Goal: Task Accomplishment & Management: Complete application form

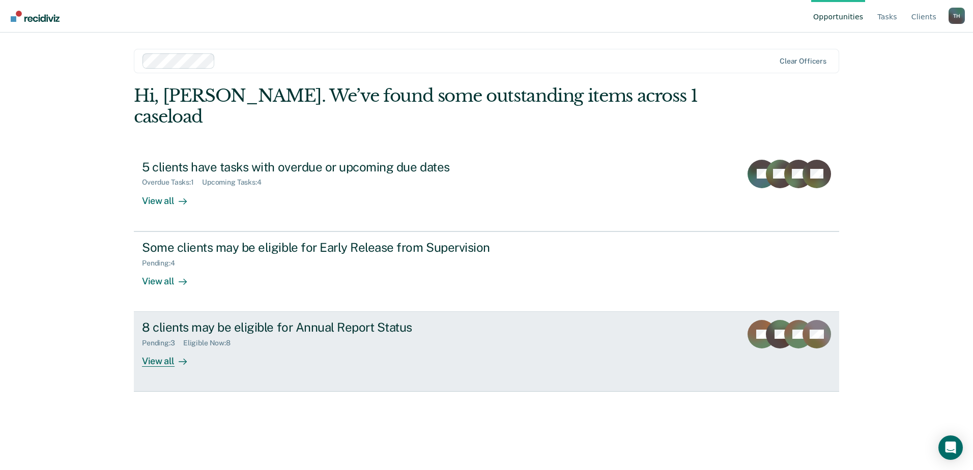
click at [164, 347] on div "View all" at bounding box center [170, 357] width 57 height 20
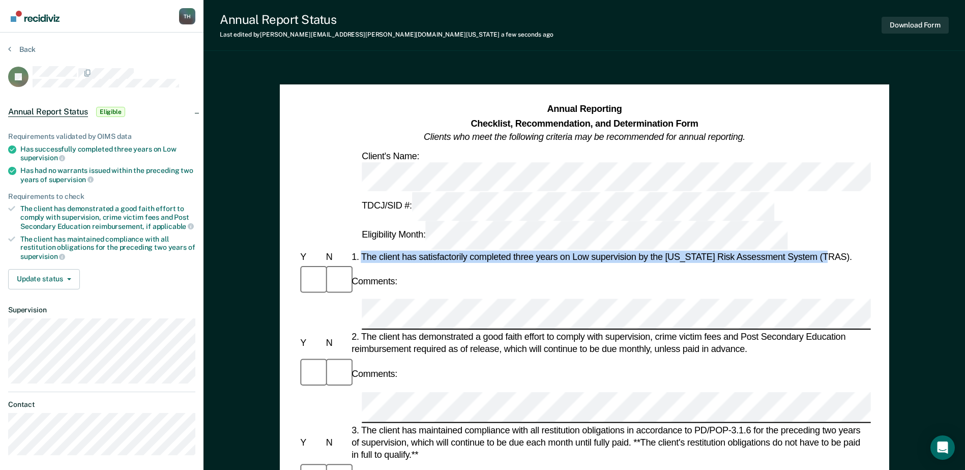
drag, startPoint x: 363, startPoint y: 185, endPoint x: 832, endPoint y: 190, distance: 468.6
click at [832, 251] on div "1. The client has satisfactorily completed three years on Low supervision by th…" at bounding box center [609, 257] width 521 height 12
copy div "The client has satisfactorily completed three years on Low supervision by the […"
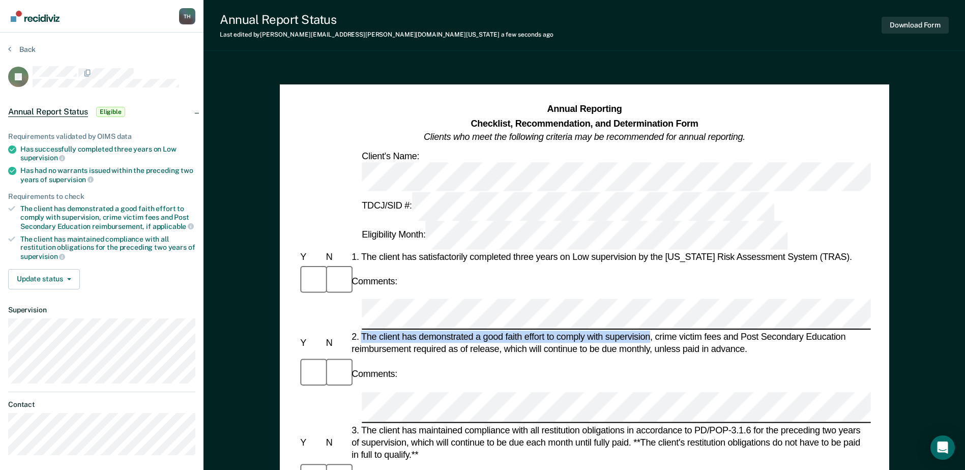
drag, startPoint x: 363, startPoint y: 237, endPoint x: 651, endPoint y: 236, distance: 288.4
click at [651, 331] on div "2. The client has demonstrated a good faith effort to comply with supervision, …" at bounding box center [609, 343] width 521 height 24
copy div "The client has demonstrated a good faith effort to comply with supervision"
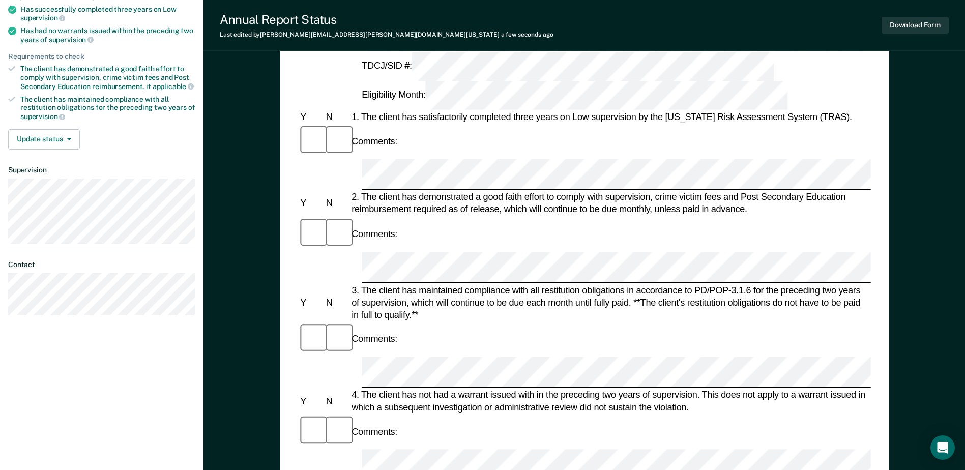
scroll to position [153, 0]
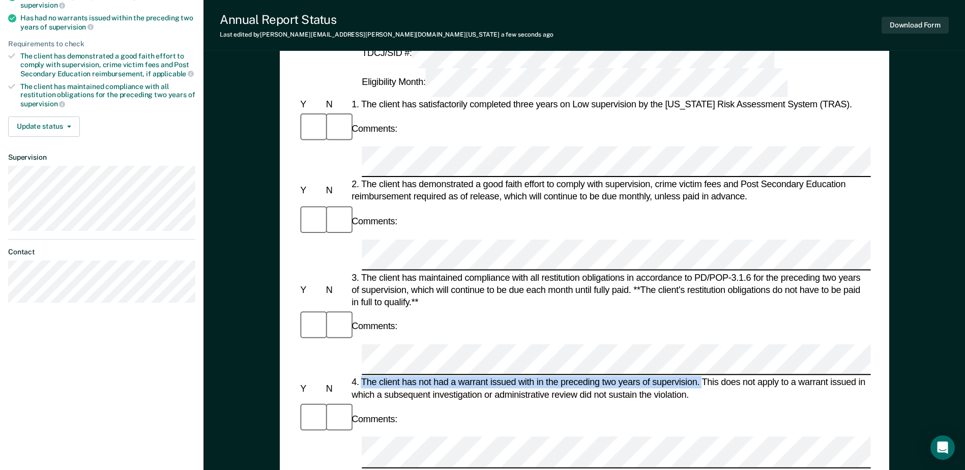
drag, startPoint x: 363, startPoint y: 216, endPoint x: 702, endPoint y: 223, distance: 338.9
click at [702, 376] on div "4. The client has not had a warrant issued with in the preceding two years of s…" at bounding box center [609, 388] width 521 height 24
drag, startPoint x: 702, startPoint y: 223, endPoint x: 683, endPoint y: 220, distance: 19.1
copy div "The client has not had a warrant issued with in the preceding two years of supe…"
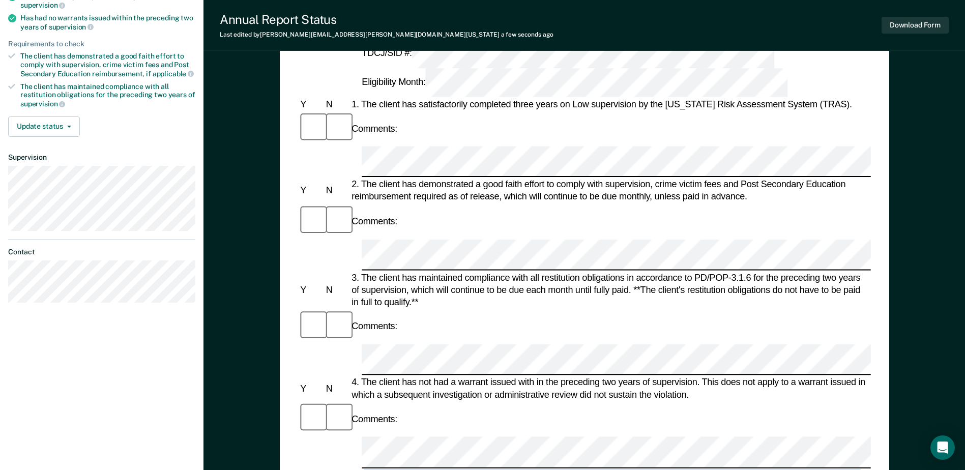
drag, startPoint x: 367, startPoint y: 281, endPoint x: 739, endPoint y: 289, distance: 372.5
copy div "t is in the best interest of society, per the supervising officer's discretion …"
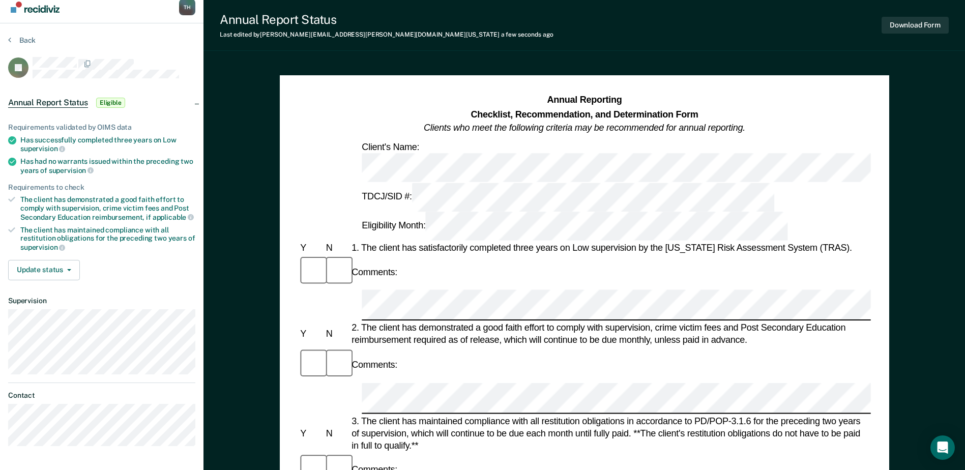
scroll to position [0, 0]
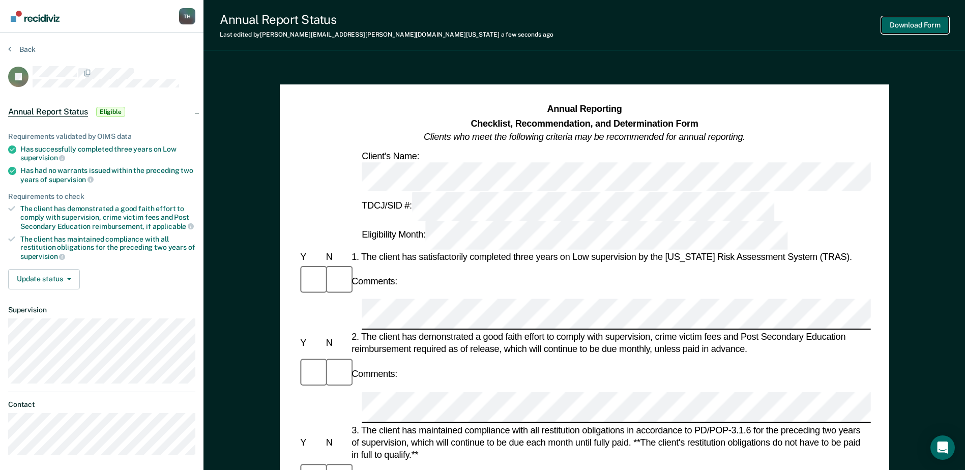
click at [903, 24] on button "Download Form" at bounding box center [915, 25] width 67 height 17
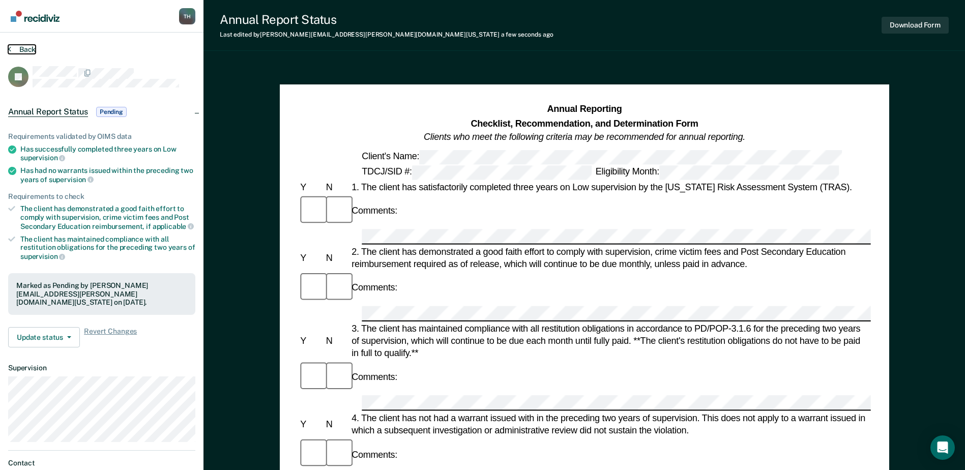
click at [24, 49] on button "Back" at bounding box center [21, 49] width 27 height 9
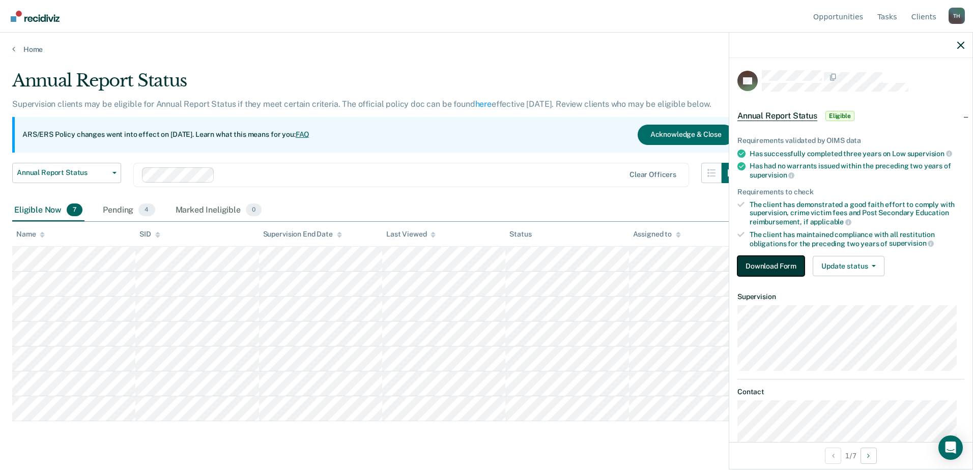
click at [781, 263] on button "Download Form" at bounding box center [770, 266] width 67 height 20
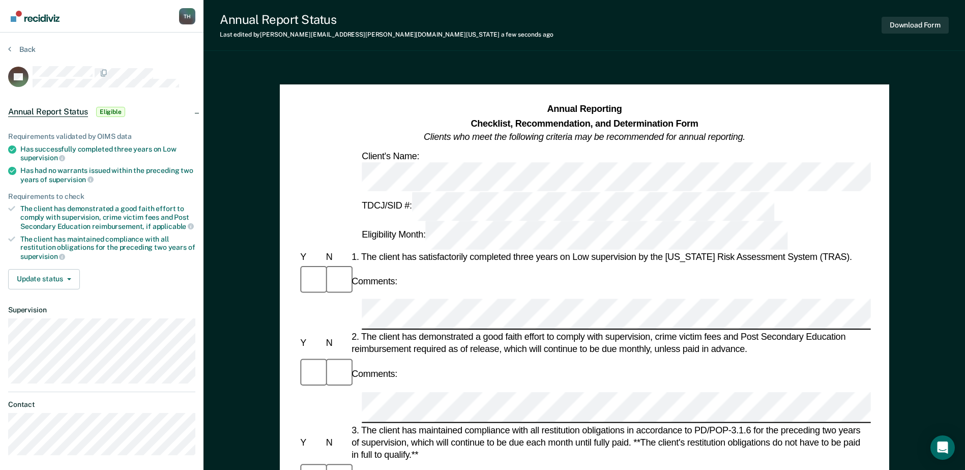
click at [371, 251] on div "1. The client has satisfactorily completed three years on Low supervision by th…" at bounding box center [609, 257] width 521 height 12
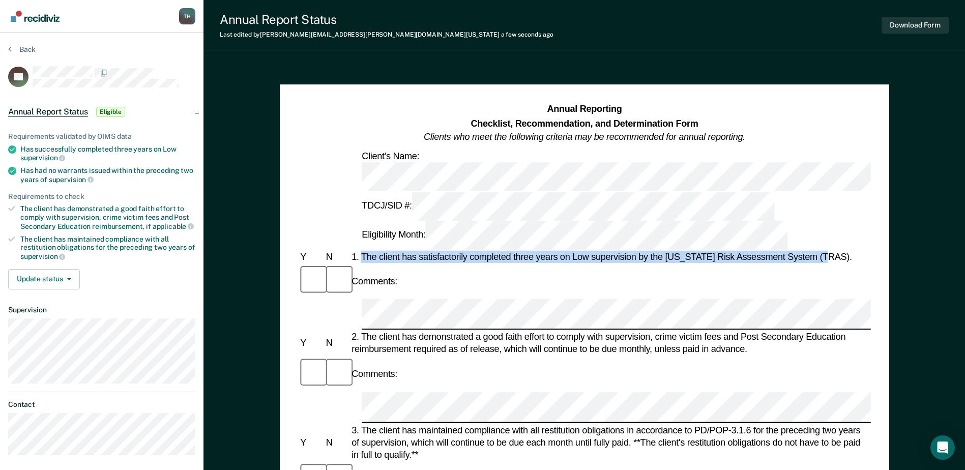
drag, startPoint x: 361, startPoint y: 185, endPoint x: 832, endPoint y: 190, distance: 471.6
click at [832, 251] on div "1. The client has satisfactorily completed three years on Low supervision by th…" at bounding box center [609, 257] width 521 height 12
drag, startPoint x: 832, startPoint y: 190, endPoint x: 794, endPoint y: 187, distance: 38.7
copy div "The client has satisfactorily completed three years on Low supervision by the […"
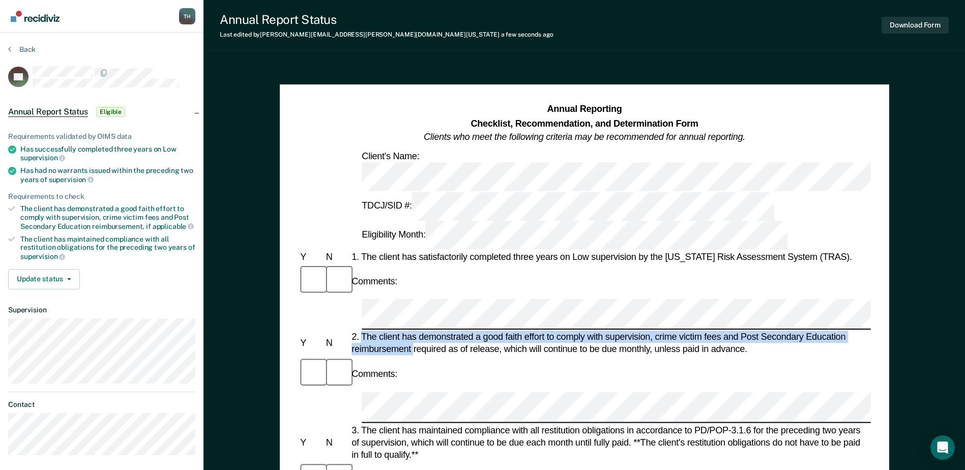
drag, startPoint x: 363, startPoint y: 234, endPoint x: 414, endPoint y: 252, distance: 53.6
click at [414, 331] on div "2. The client has demonstrated a good faith effort to comply with supervision, …" at bounding box center [609, 343] width 521 height 24
drag, startPoint x: 414, startPoint y: 252, endPoint x: 391, endPoint y: 235, distance: 28.3
copy div "The client has demonstrated a good faith effort to comply with supervision, cri…"
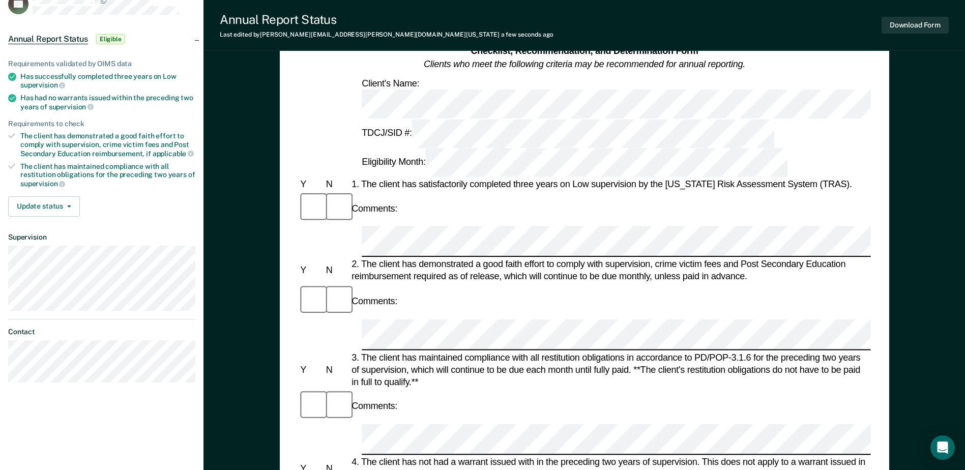
scroll to position [102, 0]
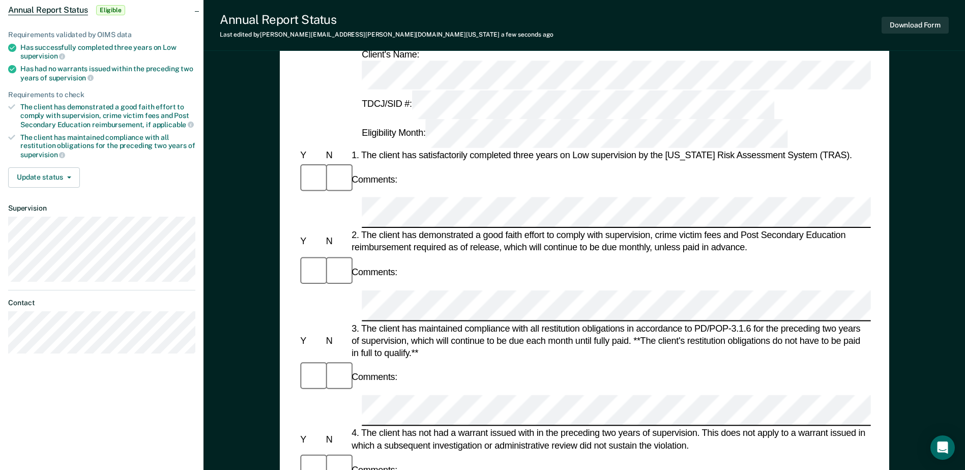
click at [365, 427] on div "4. The client has not had a warrant issued with in the preceding two years of s…" at bounding box center [609, 439] width 521 height 24
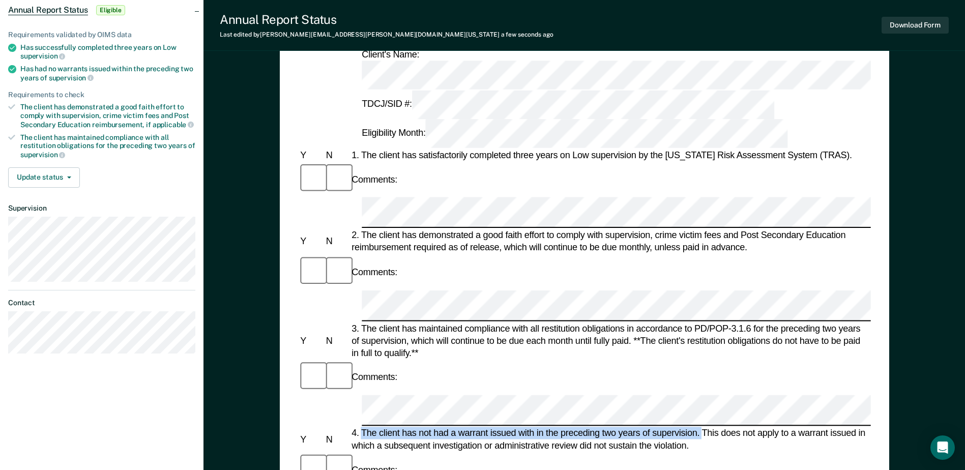
drag, startPoint x: 362, startPoint y: 271, endPoint x: 701, endPoint y: 269, distance: 338.8
click at [701, 427] on div "4. The client has not had a warrant issued with in the preceding two years of s…" at bounding box center [609, 439] width 521 height 24
drag, startPoint x: 701, startPoint y: 269, endPoint x: 649, endPoint y: 268, distance: 52.4
copy div "The client has not had a warrant issued with in the preceding two years of supe…"
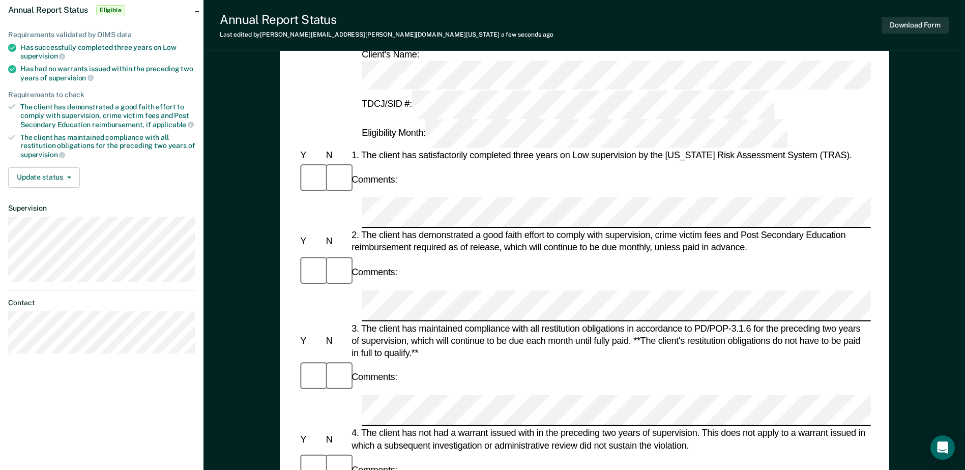
drag, startPoint x: 363, startPoint y: 331, endPoint x: 392, endPoint y: 344, distance: 32.1
drag, startPoint x: 392, startPoint y: 344, endPoint x: 389, endPoint y: 334, distance: 11.0
copy div "It is in the best interest of society, per the supervising officer's discretion…"
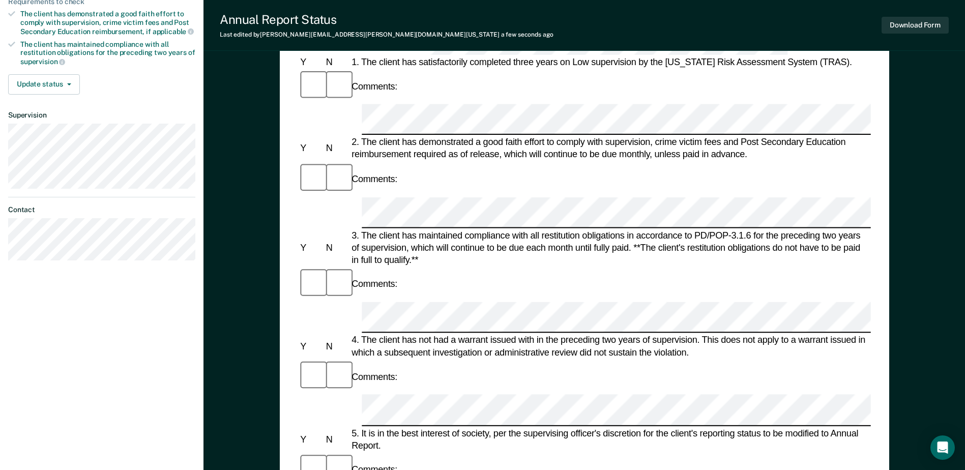
scroll to position [81, 0]
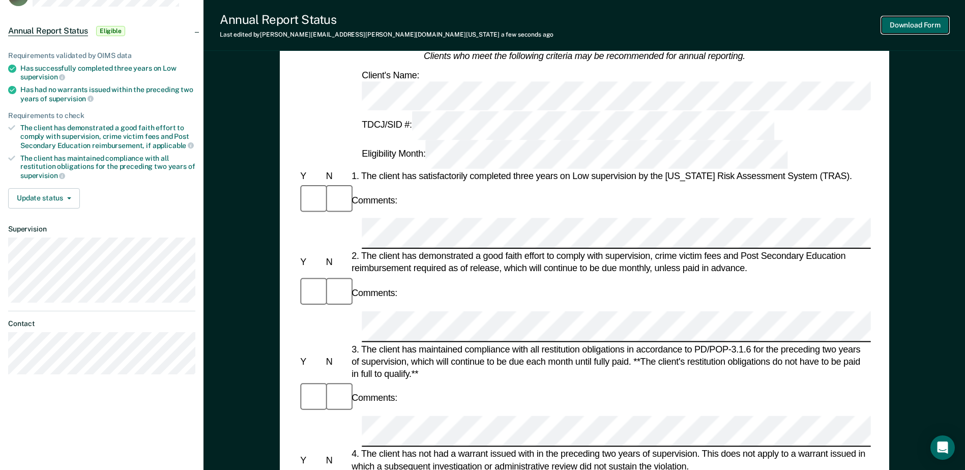
click at [904, 25] on button "Download Form" at bounding box center [915, 25] width 67 height 17
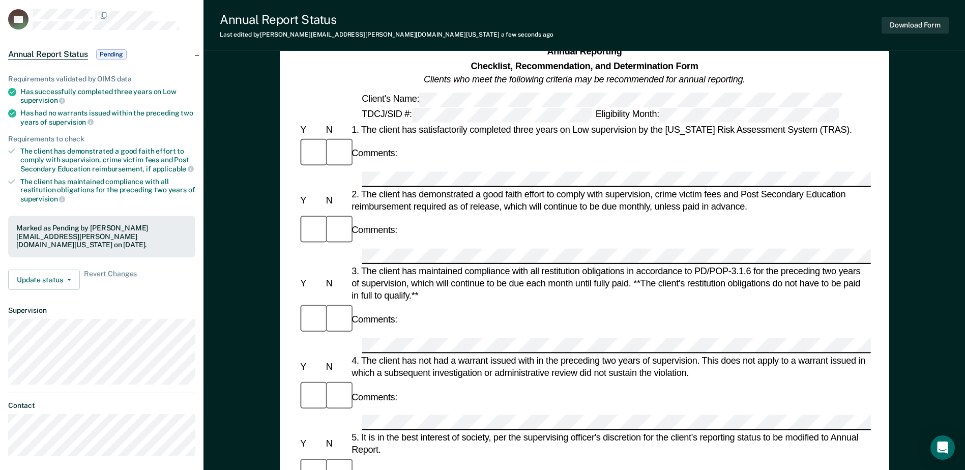
scroll to position [0, 0]
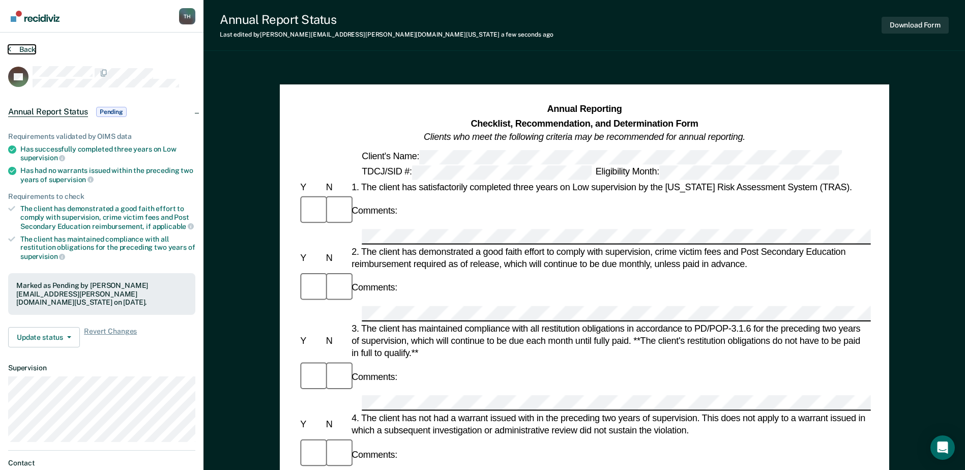
click at [16, 49] on button "Back" at bounding box center [21, 49] width 27 height 9
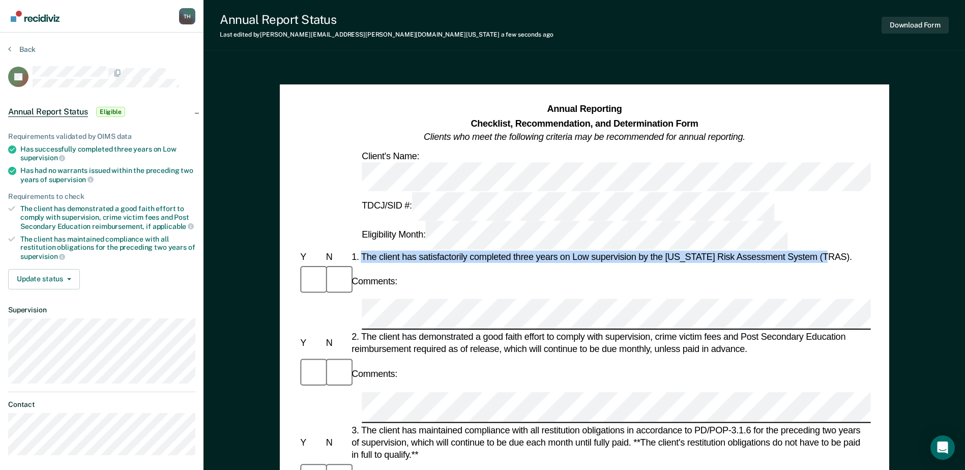
drag, startPoint x: 364, startPoint y: 184, endPoint x: 842, endPoint y: 185, distance: 478.2
click at [842, 251] on div "1. The client has satisfactorily completed three years on Low supervision by th…" at bounding box center [609, 257] width 521 height 12
drag, startPoint x: 842, startPoint y: 185, endPoint x: 780, endPoint y: 184, distance: 61.6
copy div "The client has satisfactorily completed three years on Low supervision by the […"
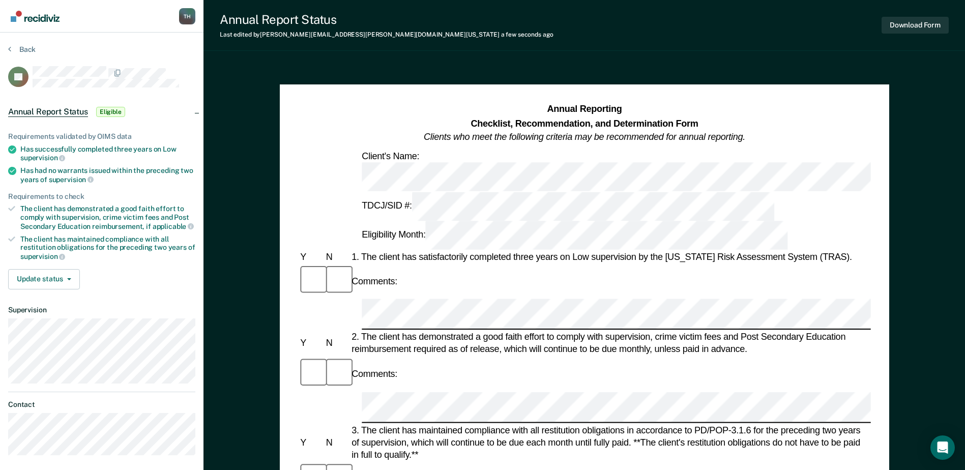
click at [374, 331] on div "2. The client has demonstrated a good faith effort to comply with supervision, …" at bounding box center [609, 343] width 521 height 24
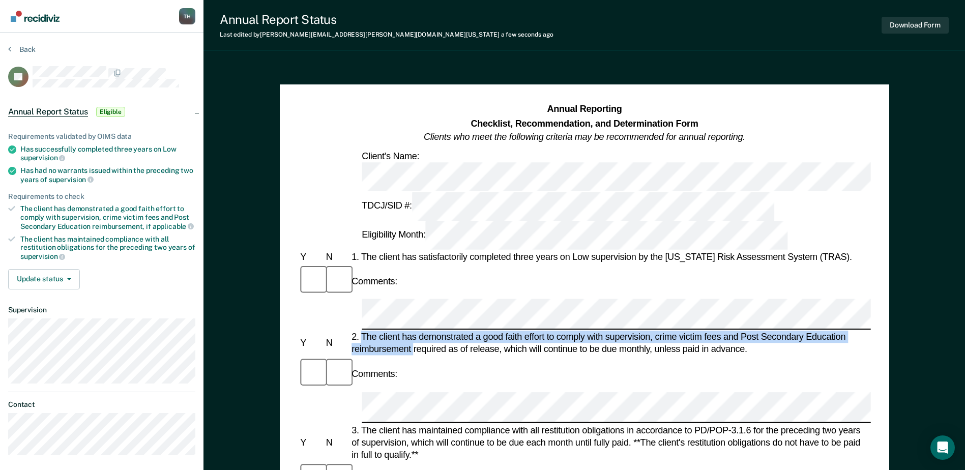
drag, startPoint x: 362, startPoint y: 235, endPoint x: 413, endPoint y: 251, distance: 53.3
click at [413, 331] on div "2. The client has demonstrated a good faith effort to comply with supervision, …" at bounding box center [609, 343] width 521 height 24
drag, startPoint x: 413, startPoint y: 251, endPoint x: 405, endPoint y: 241, distance: 13.0
copy div "The client has demonstrated a good faith effort to comply with supervision, cri…"
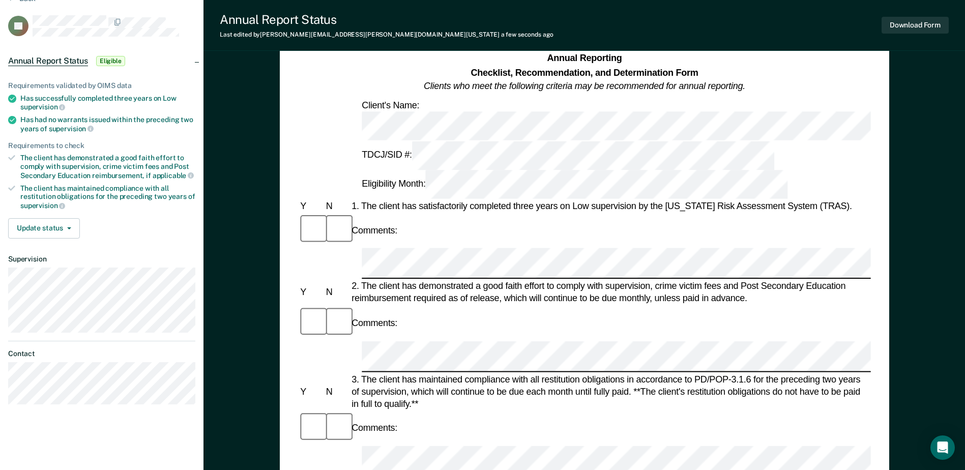
scroll to position [102, 0]
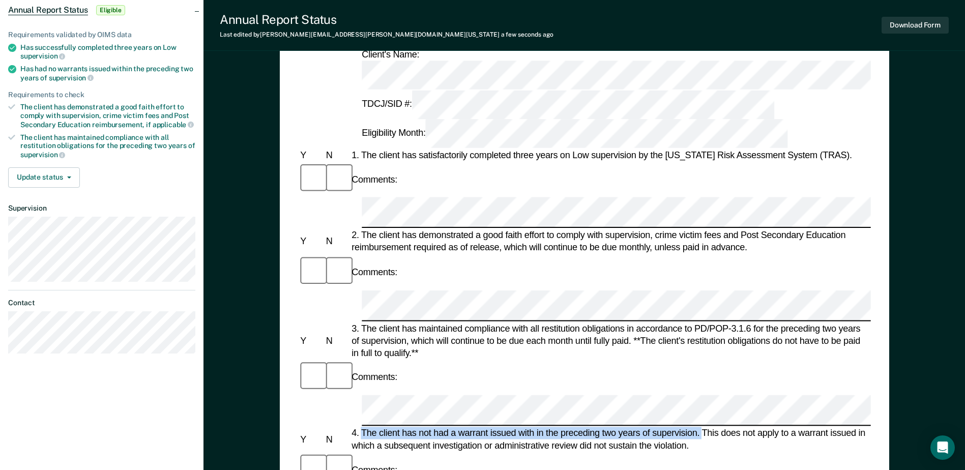
drag, startPoint x: 362, startPoint y: 268, endPoint x: 704, endPoint y: 268, distance: 342.4
click at [704, 427] on div "4. The client has not had a warrant issued with in the preceding two years of s…" at bounding box center [609, 439] width 521 height 24
drag, startPoint x: 704, startPoint y: 268, endPoint x: 682, endPoint y: 268, distance: 21.9
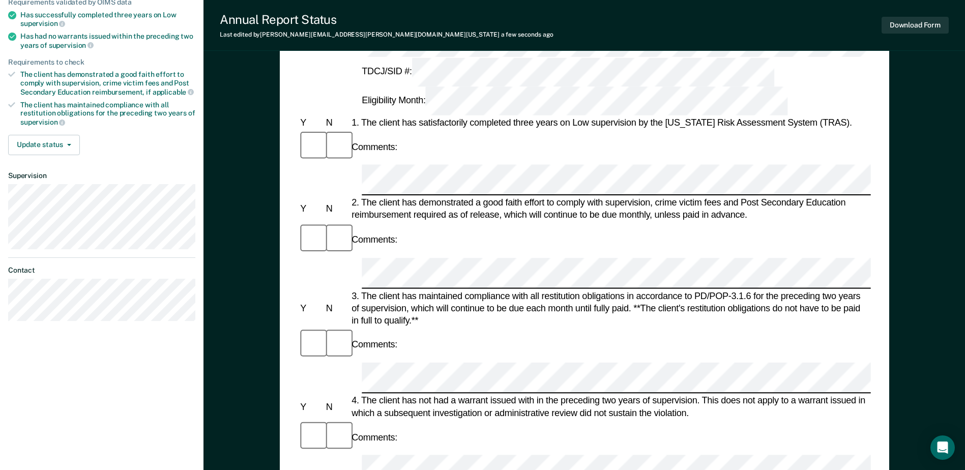
scroll to position [153, 0]
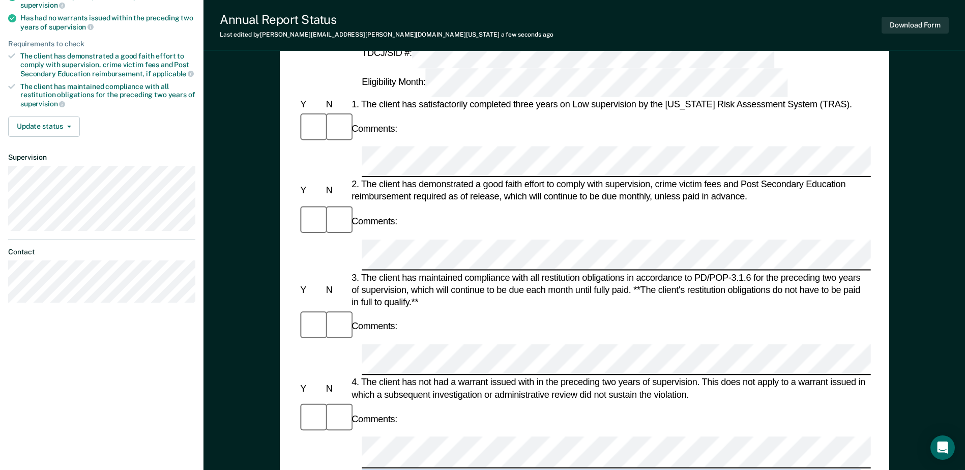
drag, startPoint x: 362, startPoint y: 278, endPoint x: 385, endPoint y: 291, distance: 26.4
drag, startPoint x: 385, startPoint y: 291, endPoint x: 373, endPoint y: 282, distance: 14.8
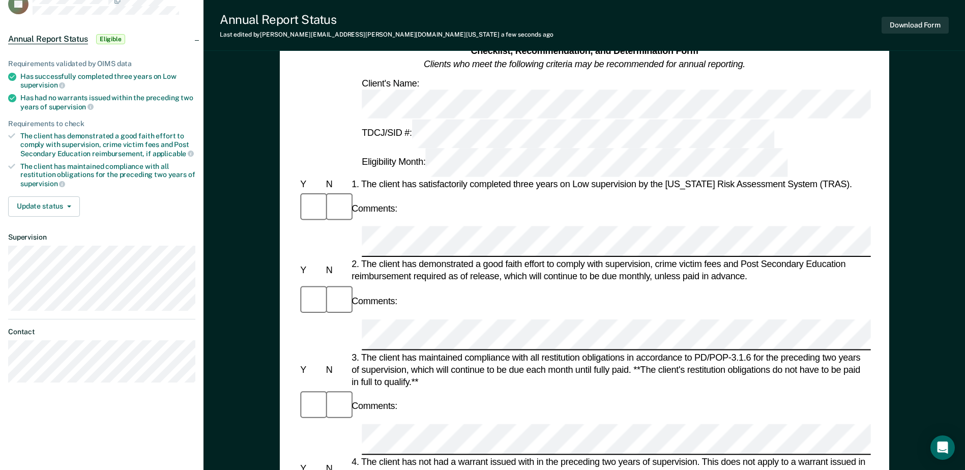
scroll to position [0, 0]
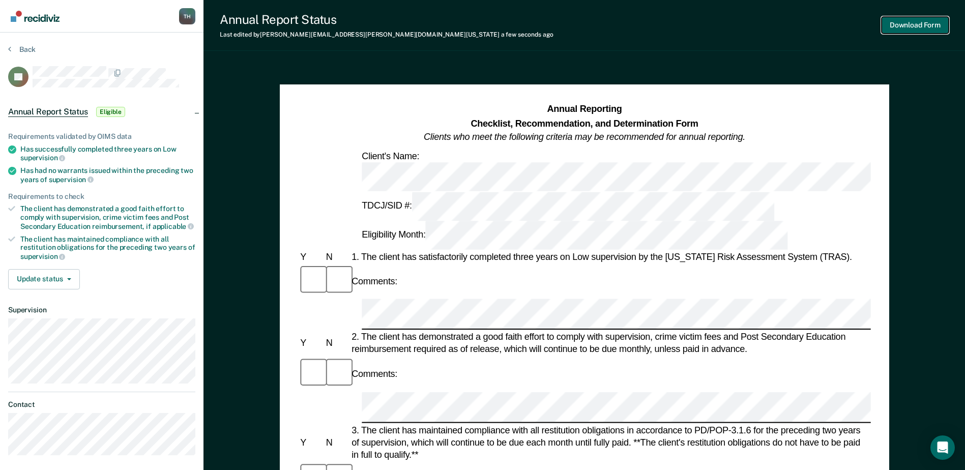
click at [921, 25] on button "Download Form" at bounding box center [915, 25] width 67 height 17
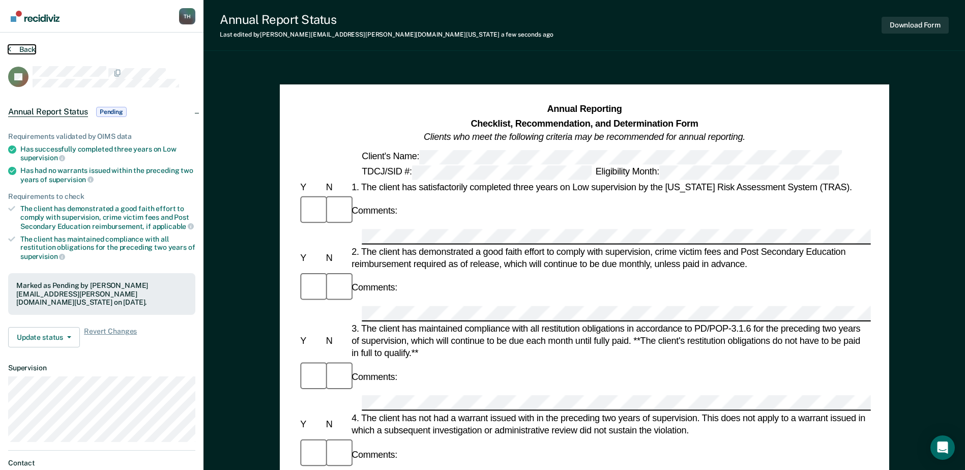
click at [22, 49] on button "Back" at bounding box center [21, 49] width 27 height 9
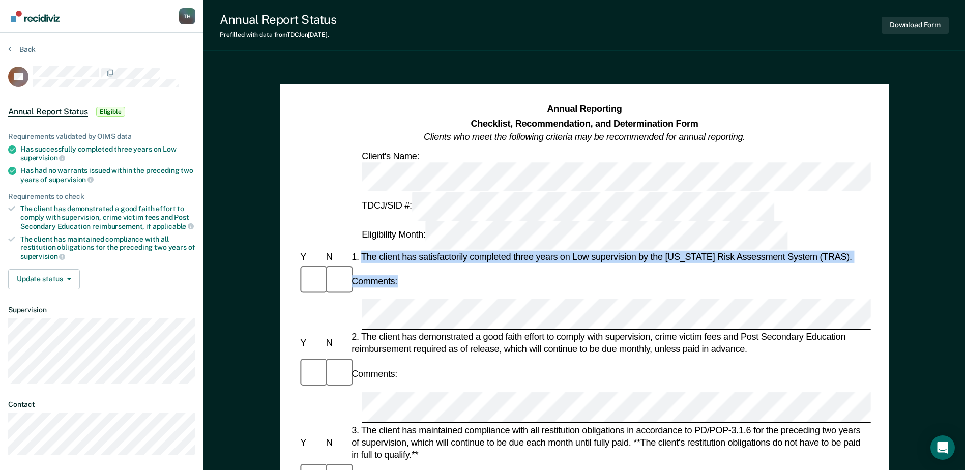
drag, startPoint x: 362, startPoint y: 187, endPoint x: 444, endPoint y: 196, distance: 82.5
click at [444, 264] on div "Comments:" at bounding box center [584, 281] width 572 height 34
drag, startPoint x: 363, startPoint y: 183, endPoint x: 840, endPoint y: 183, distance: 477.2
click at [840, 251] on div "1. The client has satisfactorily completed three years on Low supervision by th…" at bounding box center [609, 257] width 521 height 12
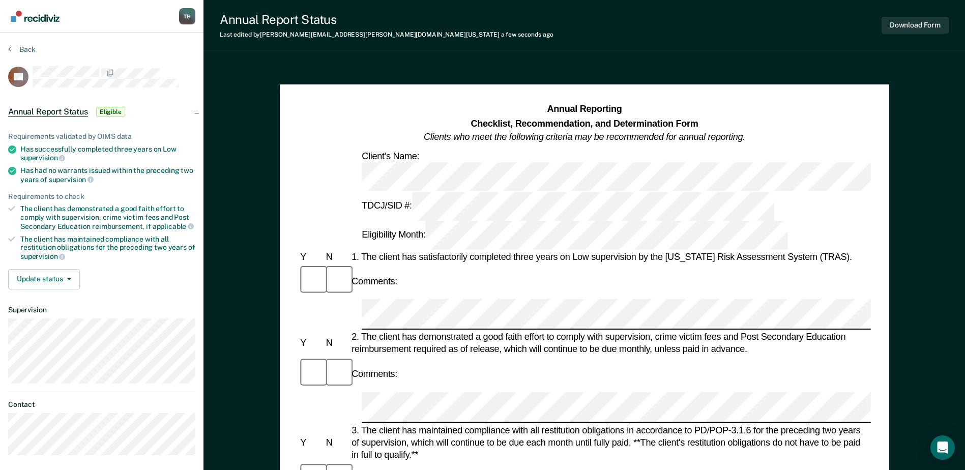
click at [395, 331] on div "2. The client has demonstrated a good faith effort to comply with supervision, …" at bounding box center [609, 343] width 521 height 24
click at [367, 331] on div "2. The client has demonstrated a good faith effort to comply with supervision, …" at bounding box center [609, 343] width 521 height 24
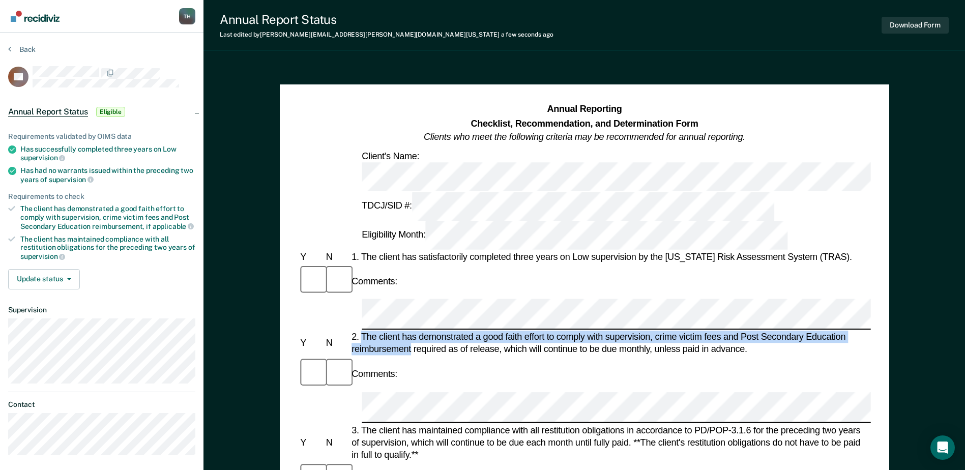
drag, startPoint x: 365, startPoint y: 235, endPoint x: 411, endPoint y: 247, distance: 46.9
click at [411, 331] on div "2. The client has demonstrated a good faith effort to comply with supervision, …" at bounding box center [609, 343] width 521 height 24
drag, startPoint x: 411, startPoint y: 247, endPoint x: 402, endPoint y: 245, distance: 8.9
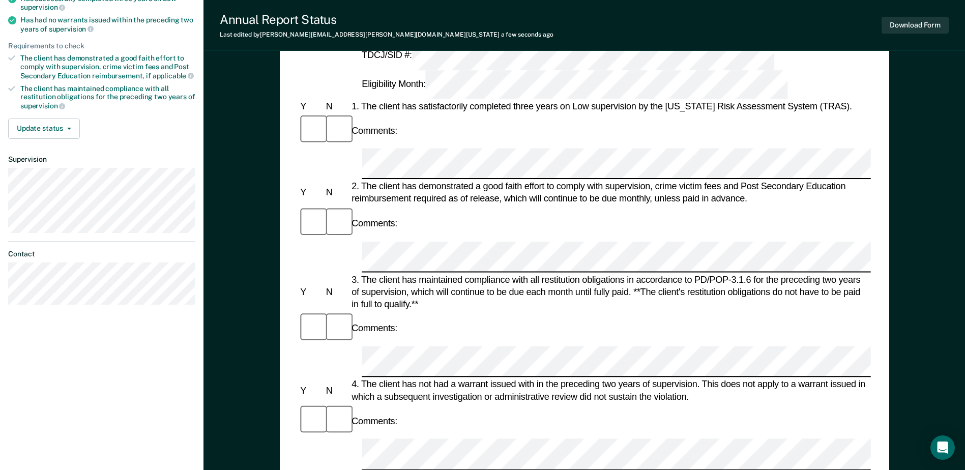
scroll to position [153, 0]
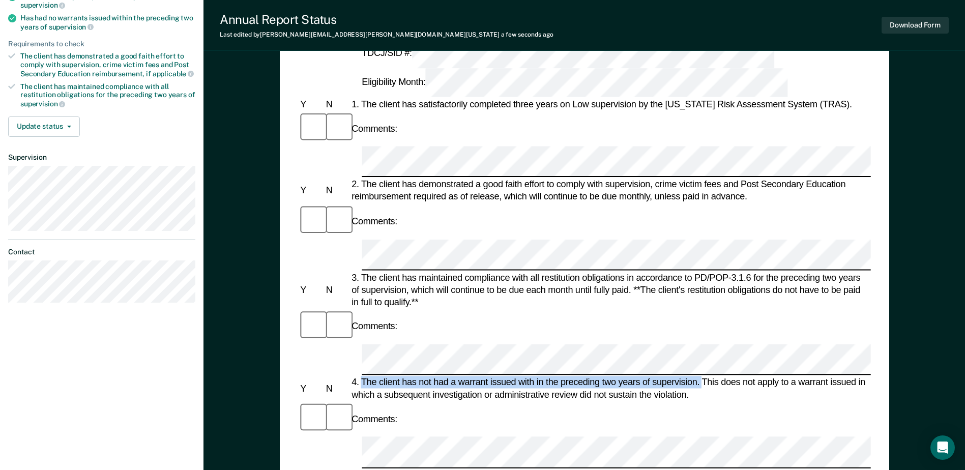
drag, startPoint x: 362, startPoint y: 217, endPoint x: 703, endPoint y: 219, distance: 340.3
click at [703, 376] on div "4. The client has not had a warrant issued with in the preceding two years of s…" at bounding box center [609, 388] width 521 height 24
drag, startPoint x: 703, startPoint y: 219, endPoint x: 684, endPoint y: 219, distance: 18.8
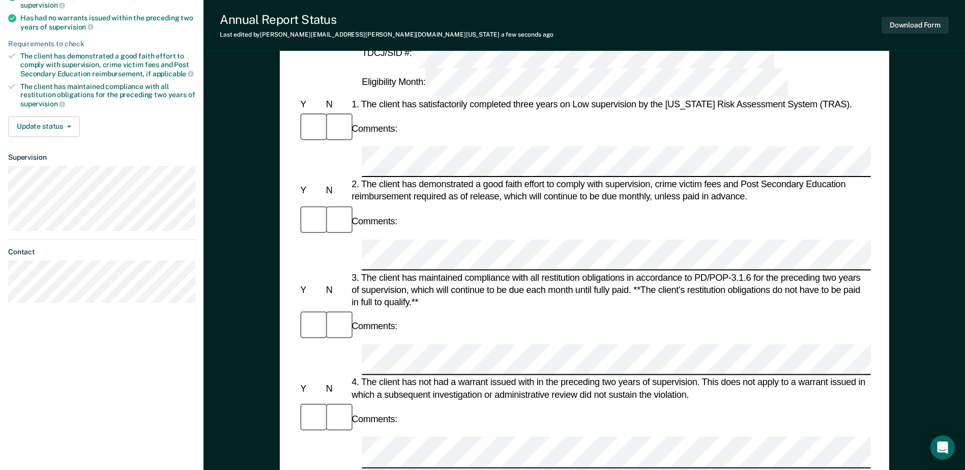
drag, startPoint x: 361, startPoint y: 280, endPoint x: 384, endPoint y: 295, distance: 27.0
drag, startPoint x: 384, startPoint y: 295, endPoint x: 366, endPoint y: 279, distance: 24.2
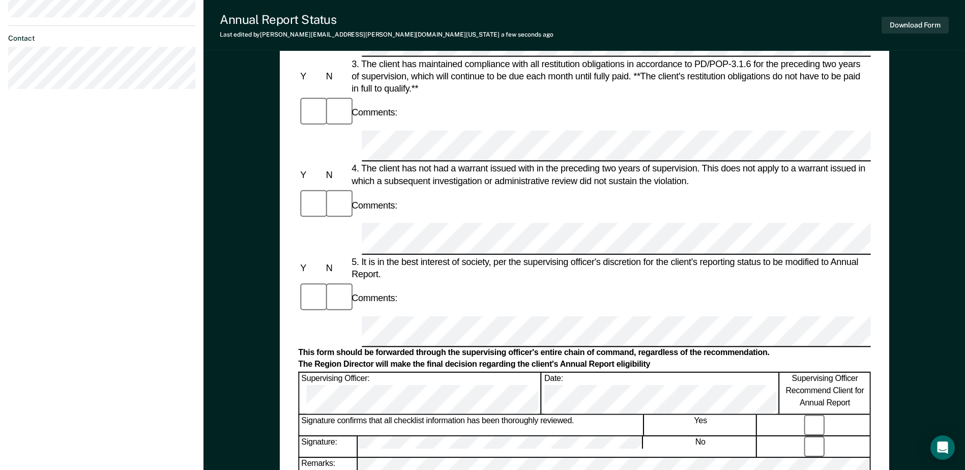
scroll to position [335, 0]
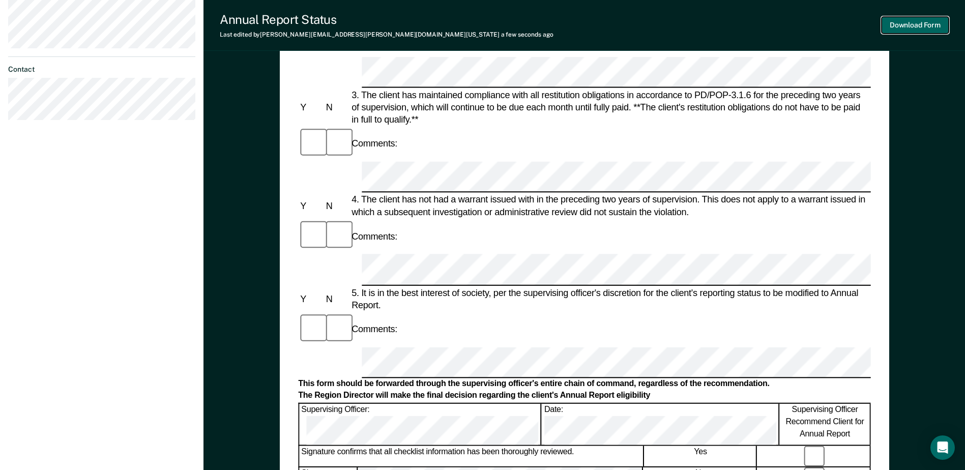
click at [904, 24] on button "Download Form" at bounding box center [915, 25] width 67 height 17
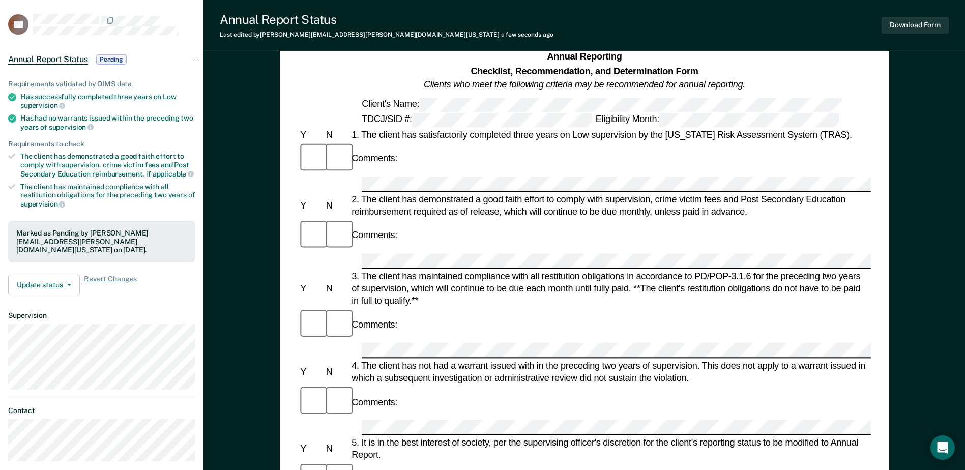
scroll to position [0, 0]
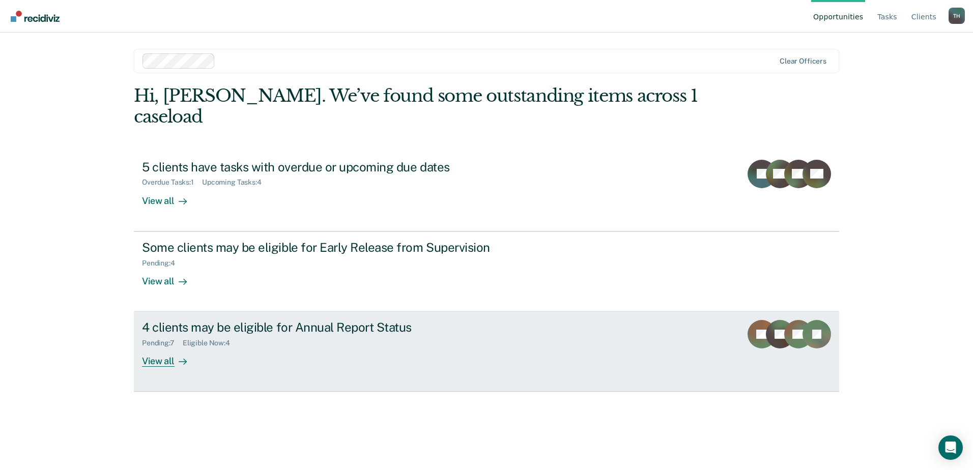
click at [166, 347] on div "View all" at bounding box center [170, 357] width 57 height 20
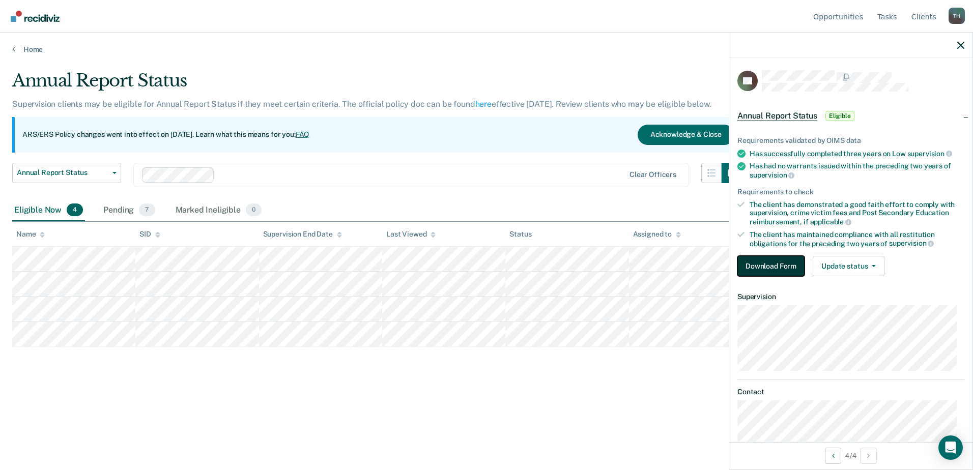
click at [782, 265] on button "Download Form" at bounding box center [770, 266] width 67 height 20
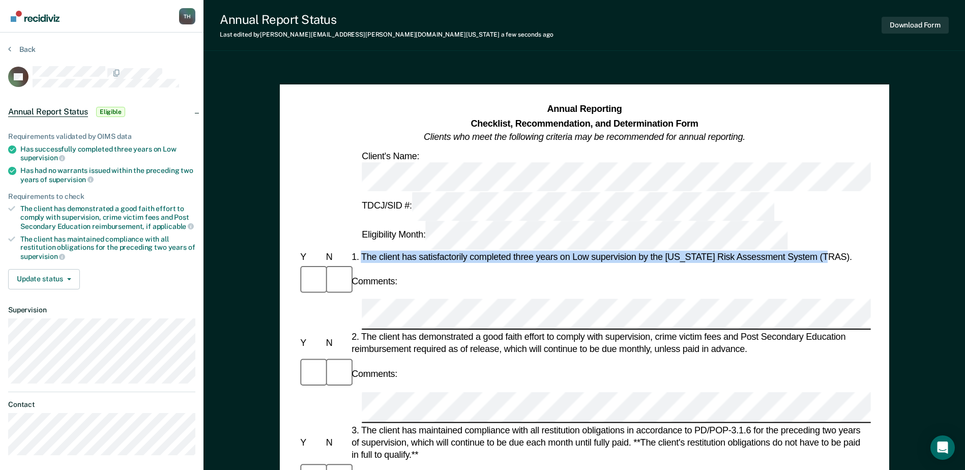
drag, startPoint x: 362, startPoint y: 185, endPoint x: 841, endPoint y: 189, distance: 479.7
click at [841, 251] on div "1. The client has satisfactorily completed three years on Low supervision by th…" at bounding box center [609, 257] width 521 height 12
drag, startPoint x: 841, startPoint y: 189, endPoint x: 764, endPoint y: 186, distance: 77.4
copy div "The client has satisfactorily completed three years on Low supervision by the […"
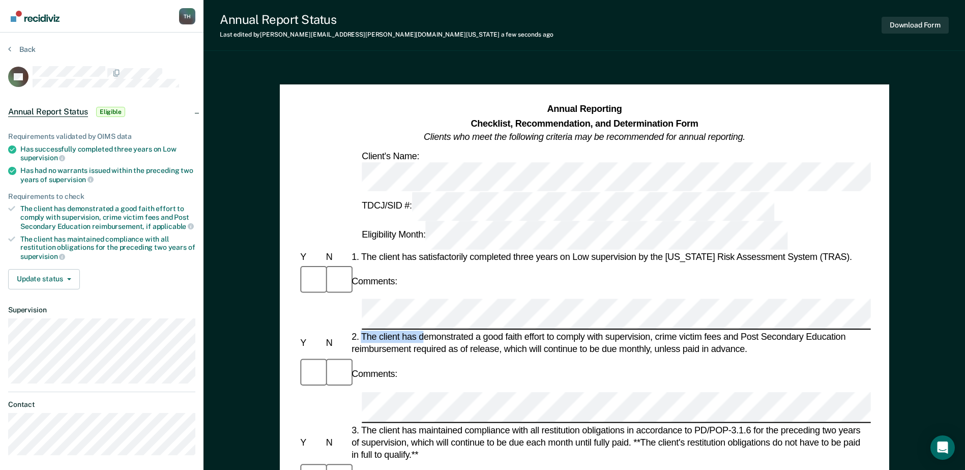
drag, startPoint x: 362, startPoint y: 235, endPoint x: 426, endPoint y: 237, distance: 63.6
click at [426, 331] on div "2. The client has demonstrated a good faith effort to comply with supervision, …" at bounding box center [609, 343] width 521 height 24
drag, startPoint x: 426, startPoint y: 237, endPoint x: 462, endPoint y: 260, distance: 43.5
click at [465, 357] on div "Comments:" at bounding box center [584, 374] width 572 height 34
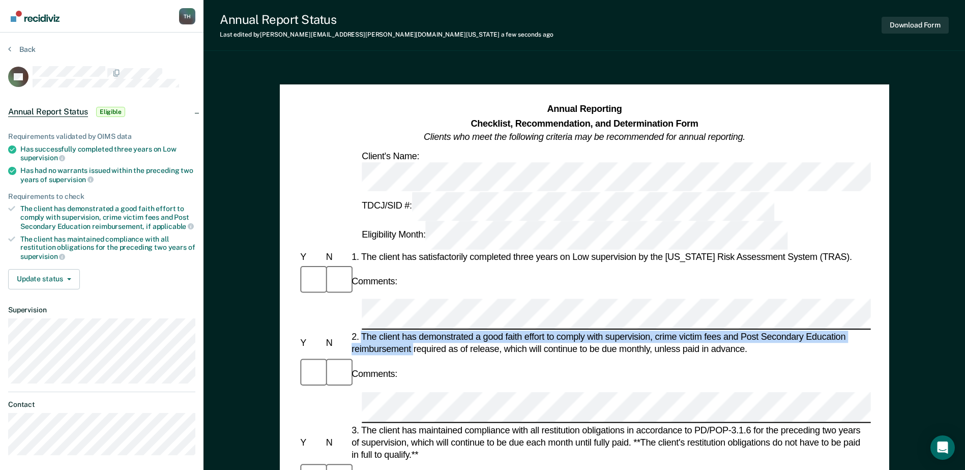
drag, startPoint x: 362, startPoint y: 236, endPoint x: 414, endPoint y: 248, distance: 53.4
click at [414, 331] on div "2. The client has demonstrated a good faith effort to comply with supervision, …" at bounding box center [609, 343] width 521 height 24
drag, startPoint x: 414, startPoint y: 248, endPoint x: 408, endPoint y: 243, distance: 8.3
copy div "The client has demonstrated a good faith effort to comply with supervision, cri…"
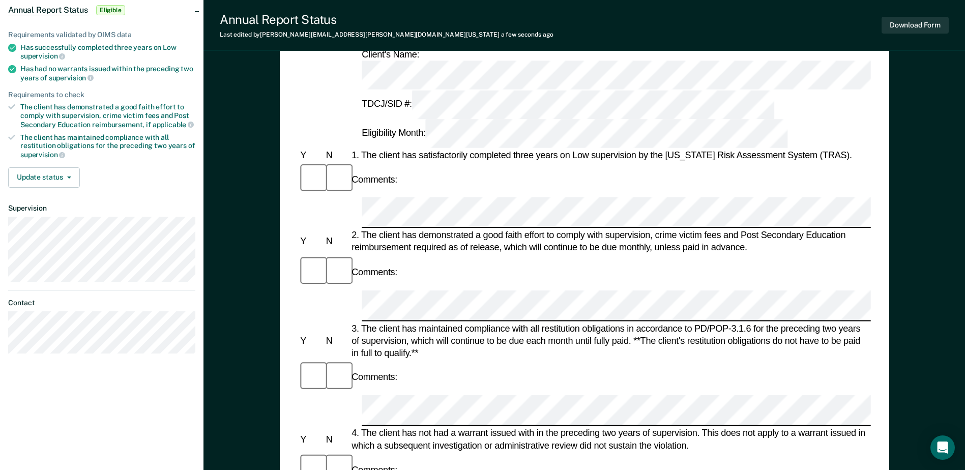
scroll to position [153, 0]
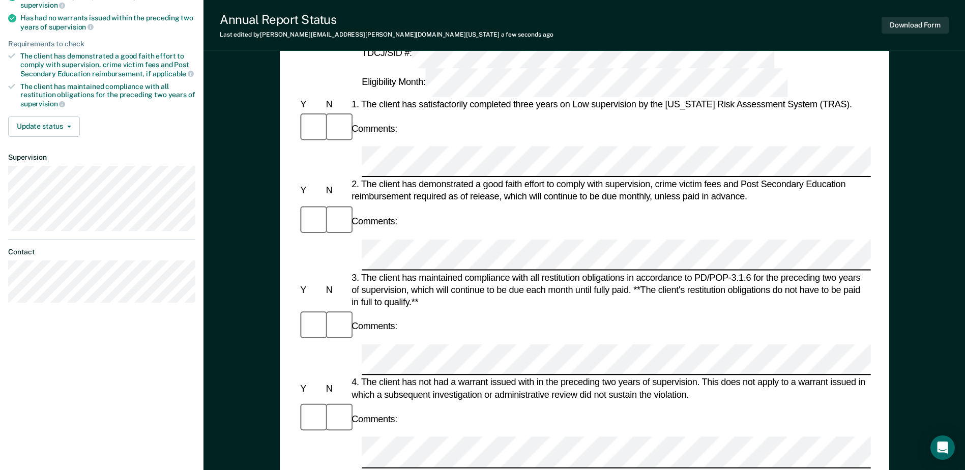
click at [371, 376] on div "4. The client has not had a warrant issued with in the preceding two years of s…" at bounding box center [609, 388] width 521 height 24
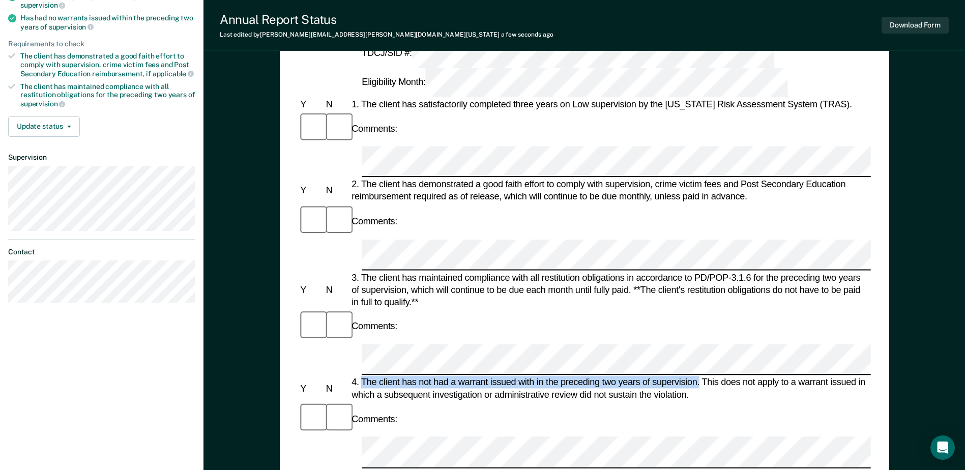
drag, startPoint x: 363, startPoint y: 219, endPoint x: 701, endPoint y: 219, distance: 337.8
click at [701, 376] on div "4. The client has not had a warrant issued with in the preceding two years of s…" at bounding box center [609, 388] width 521 height 24
drag, startPoint x: 701, startPoint y: 219, endPoint x: 676, endPoint y: 219, distance: 24.9
copy div "The client has not had a warrant issued with in the preceding two years of supe…"
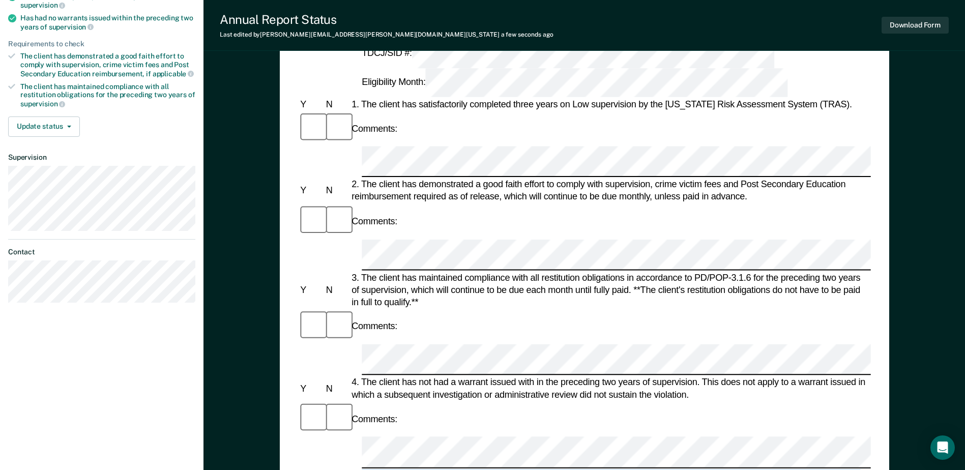
drag, startPoint x: 362, startPoint y: 279, endPoint x: 494, endPoint y: 293, distance: 133.0
drag, startPoint x: 494, startPoint y: 293, endPoint x: 492, endPoint y: 280, distance: 13.4
copy div "It is in the best interest of society, per the supervising officer's discretion…"
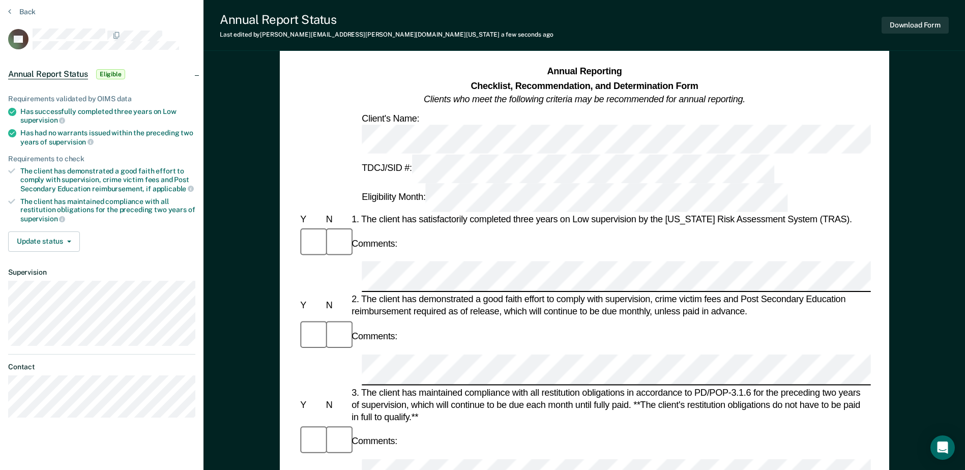
scroll to position [0, 0]
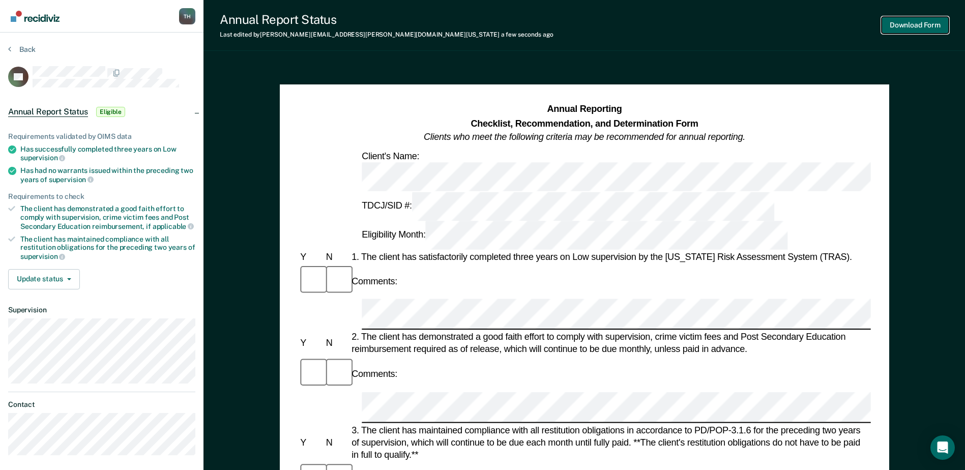
click at [904, 24] on button "Download Form" at bounding box center [915, 25] width 67 height 17
